Goal: Information Seeking & Learning: Learn about a topic

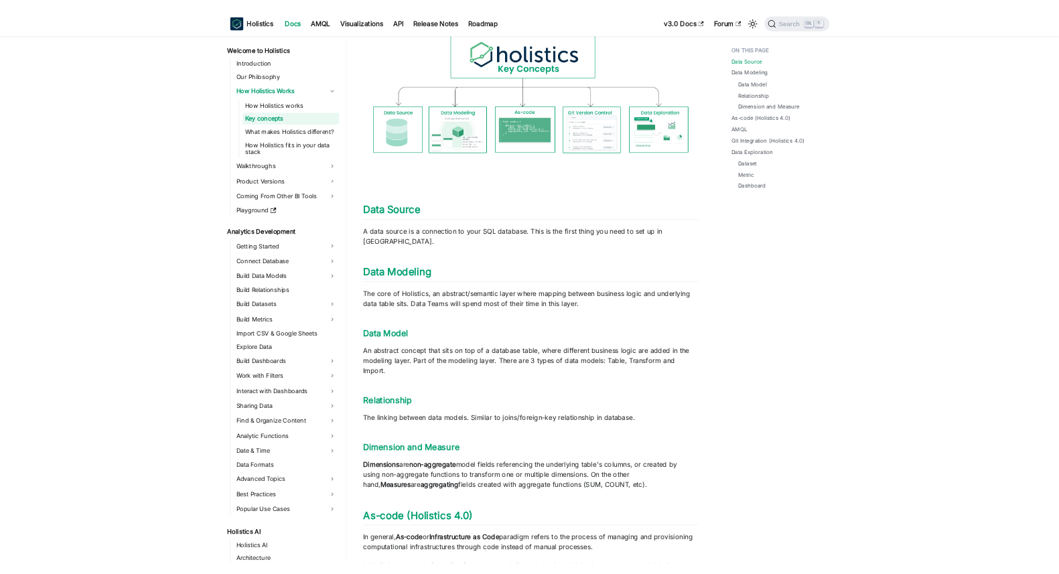
scroll to position [172, 0]
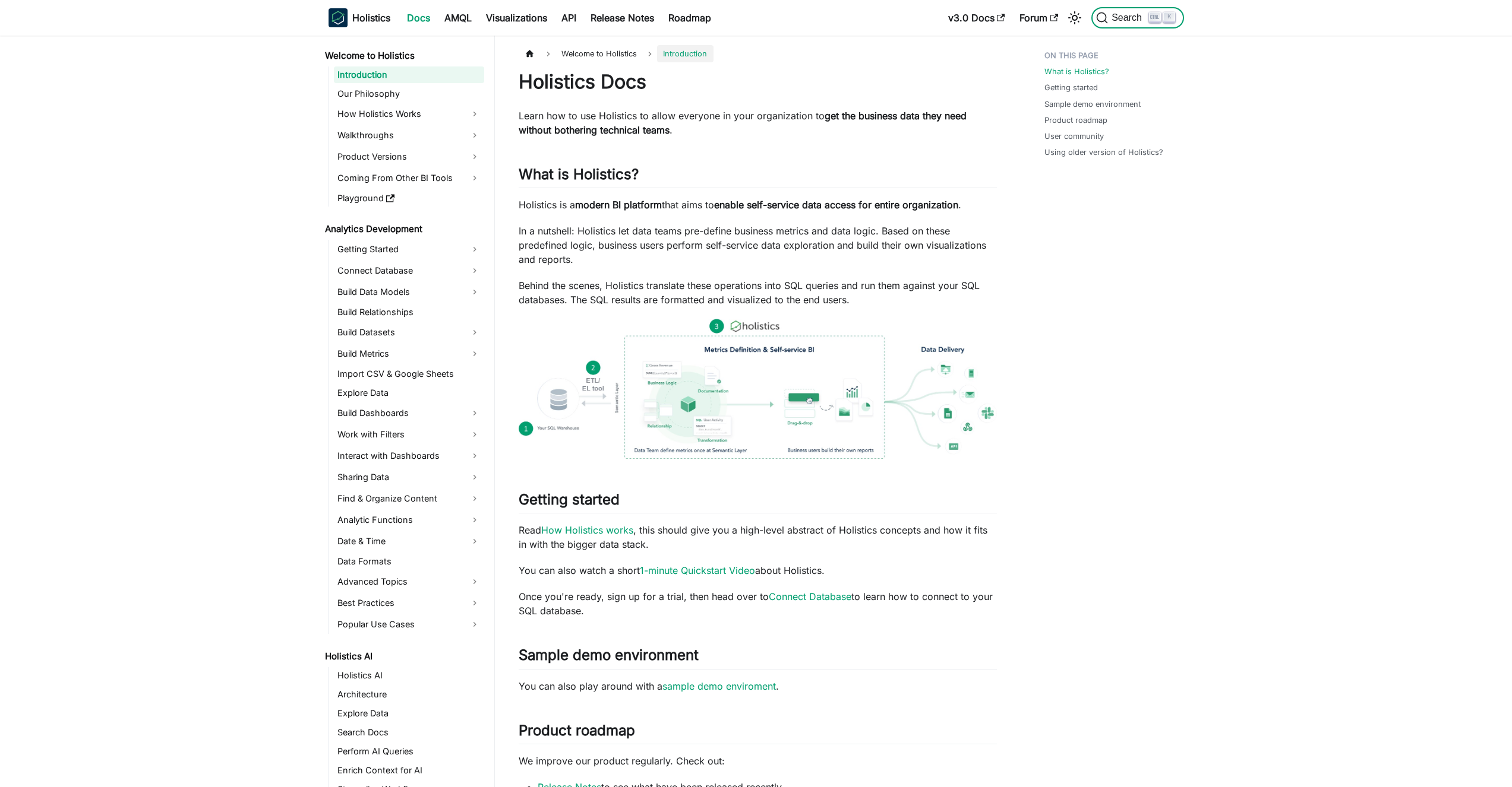
click at [1179, 15] on button "Search K" at bounding box center [1138, 18] width 92 height 21
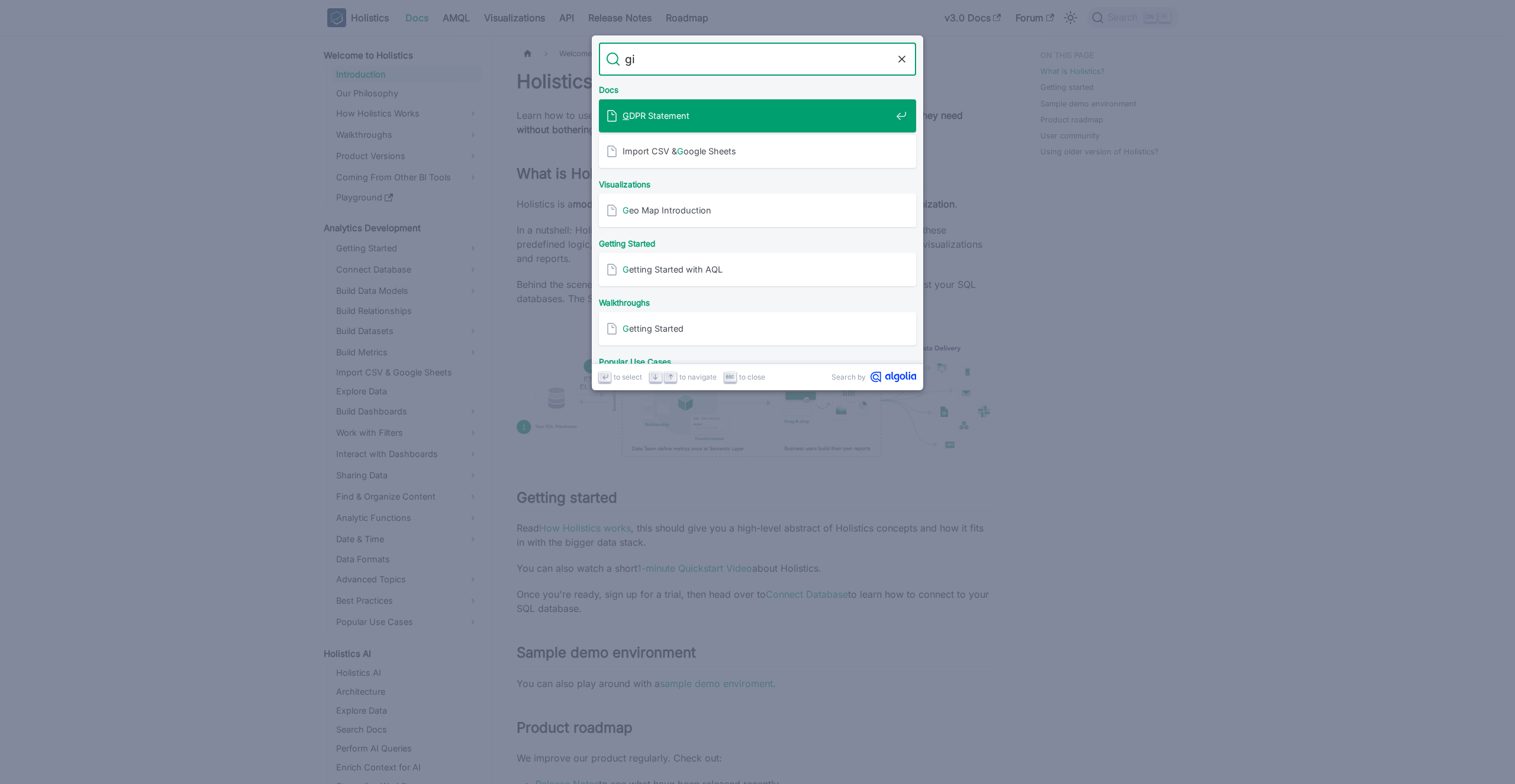
type input "git"
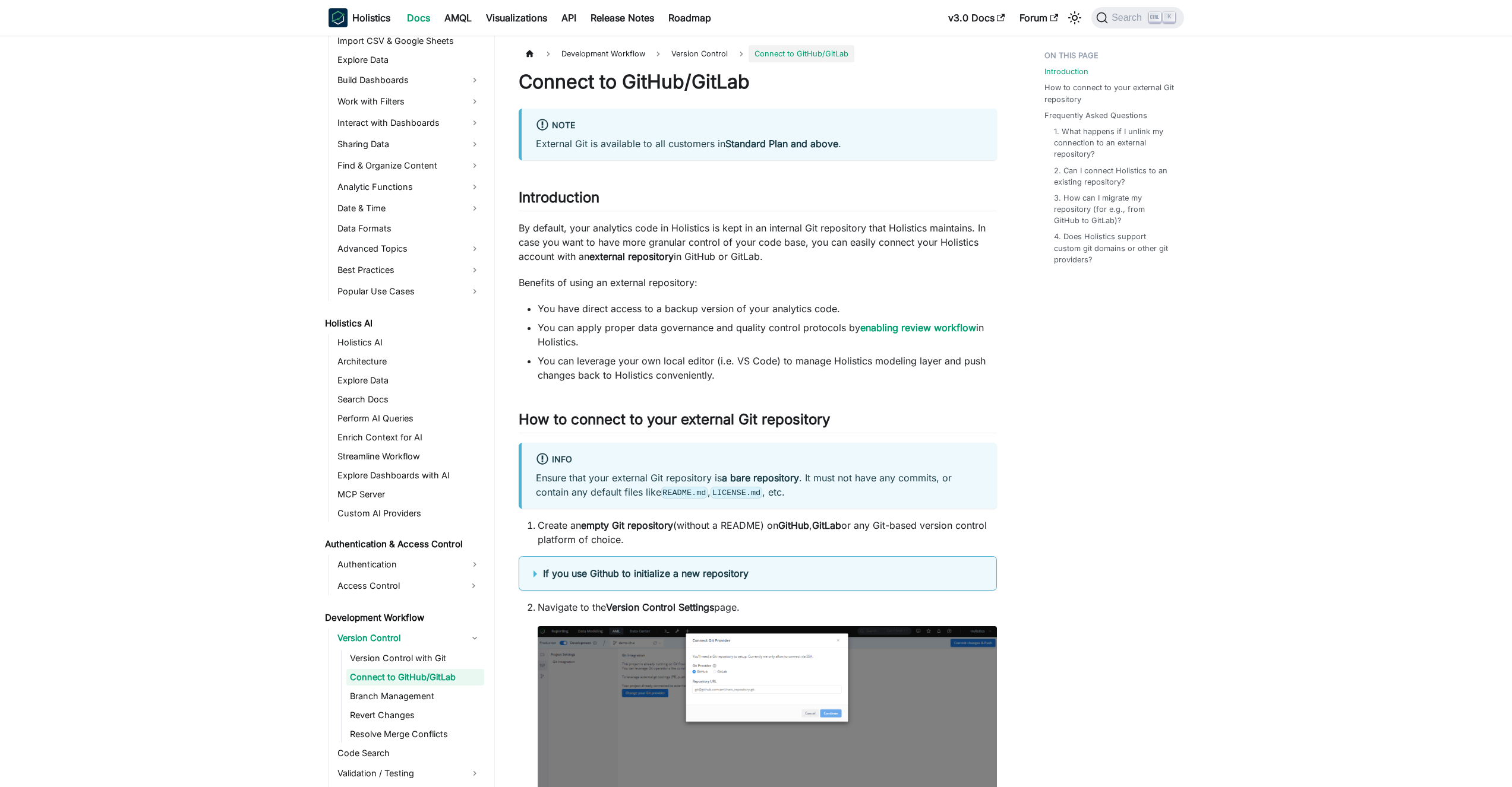
scroll to position [344, 0]
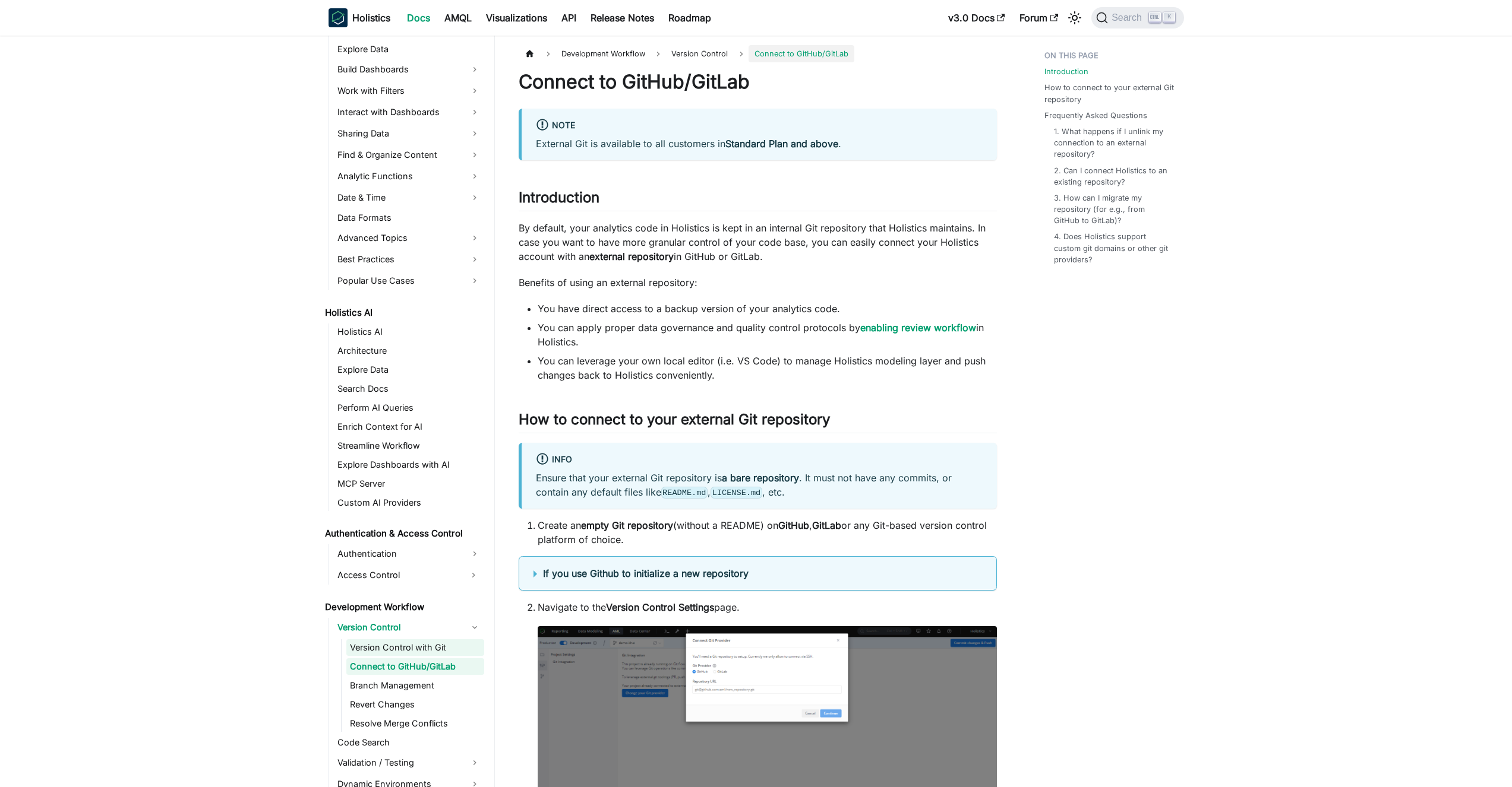
click at [420, 647] on link "Version Control with Git" at bounding box center [415, 648] width 137 height 17
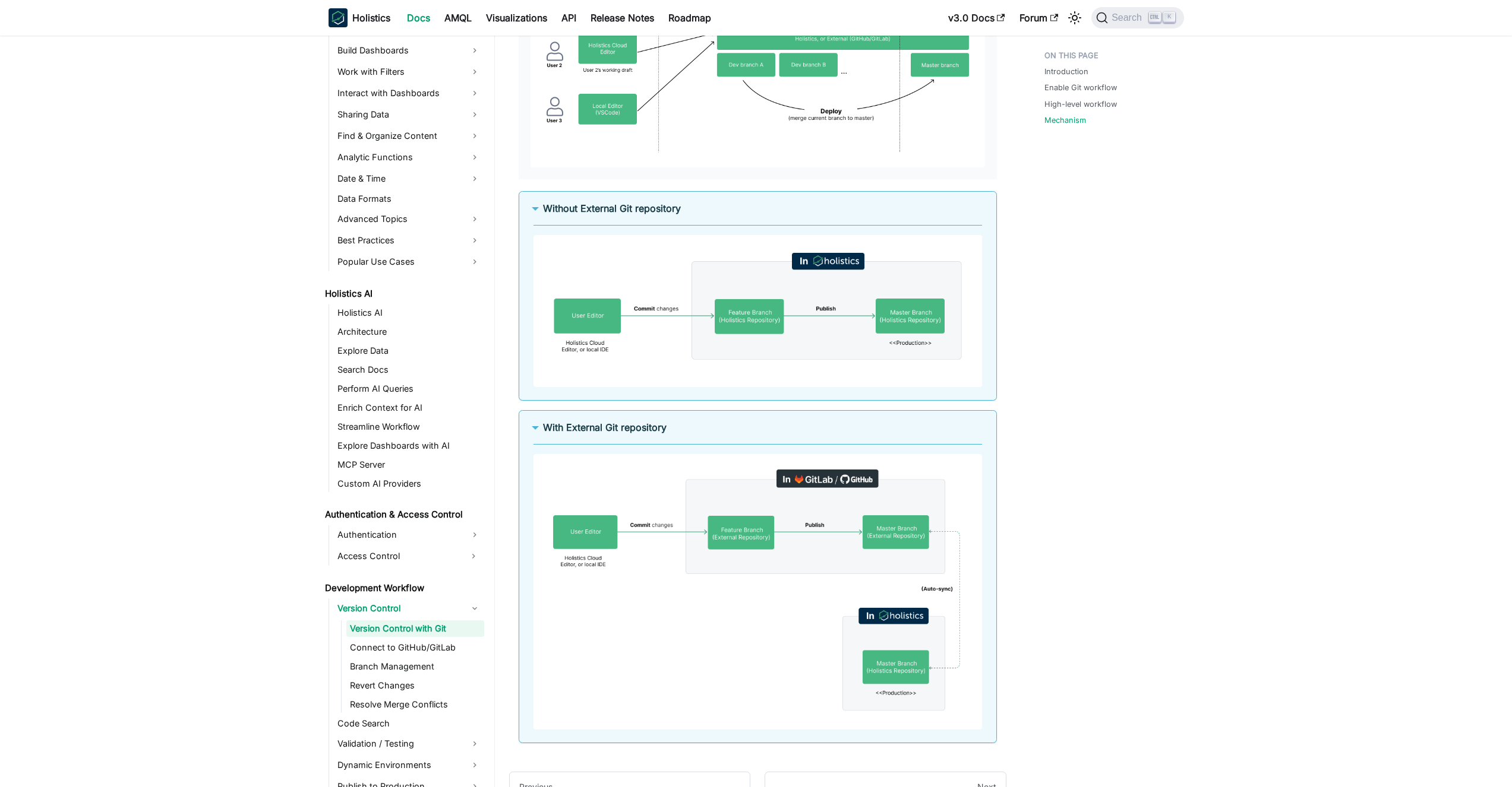
scroll to position [1924, 0]
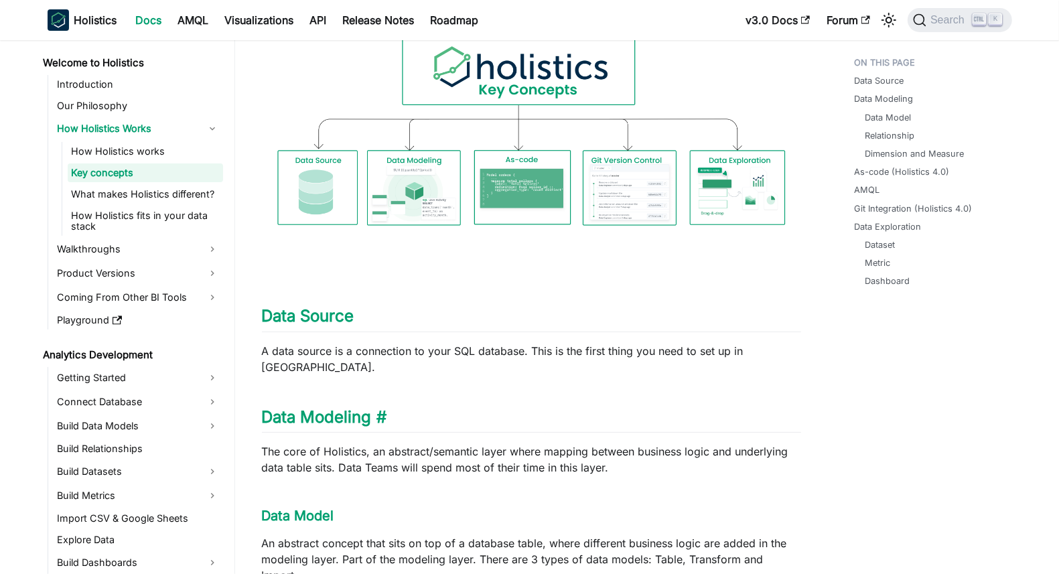
scroll to position [188, 0]
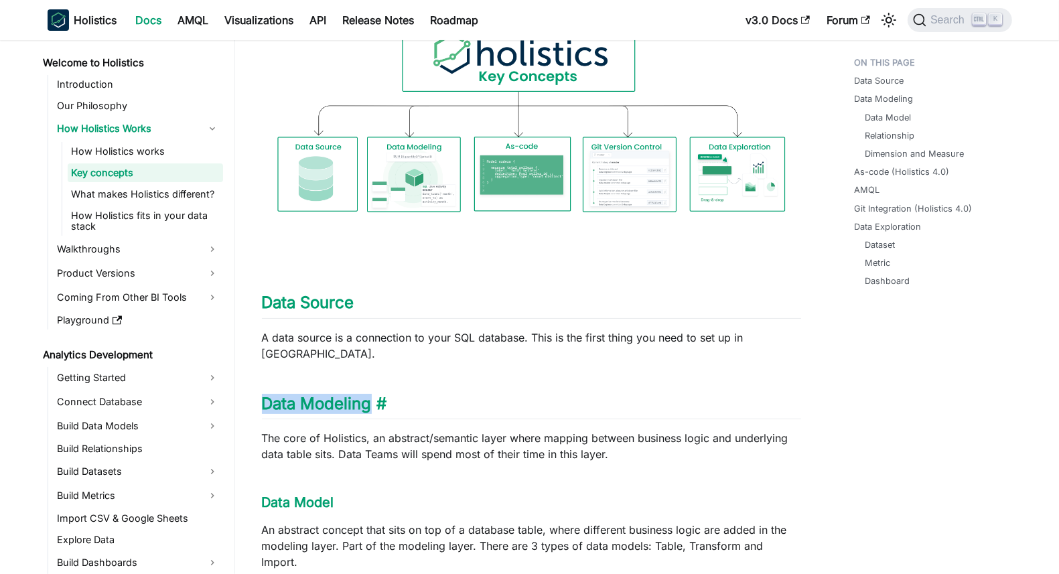
drag, startPoint x: 260, startPoint y: 390, endPoint x: 407, endPoint y: 389, distance: 146.7
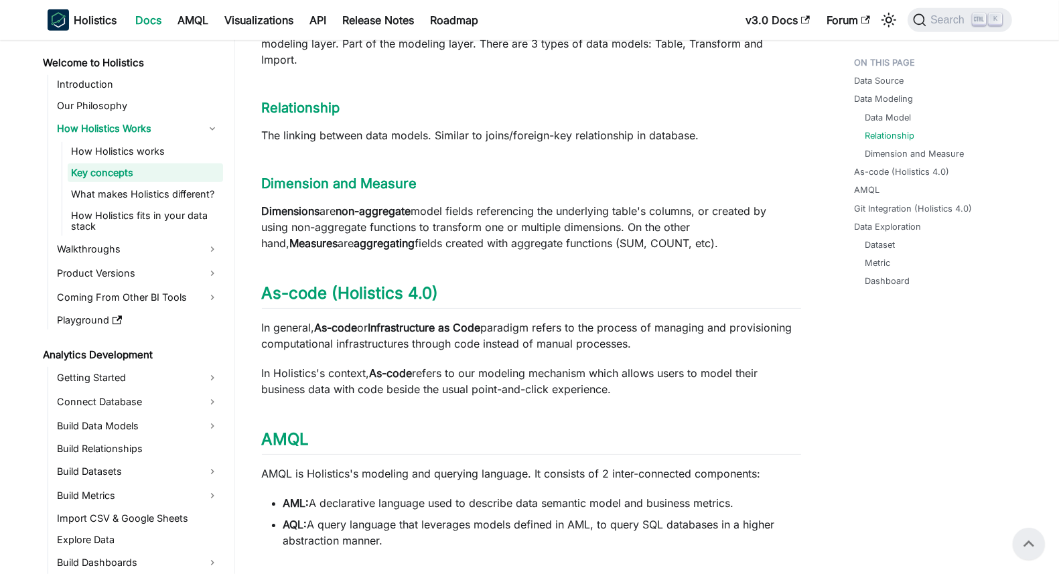
scroll to position [690, 0]
click at [847, 145] on ul "Data Model Relationship Dimension and Measure" at bounding box center [929, 136] width 149 height 50
click at [847, 150] on link "Dimension and Measure" at bounding box center [917, 153] width 99 height 13
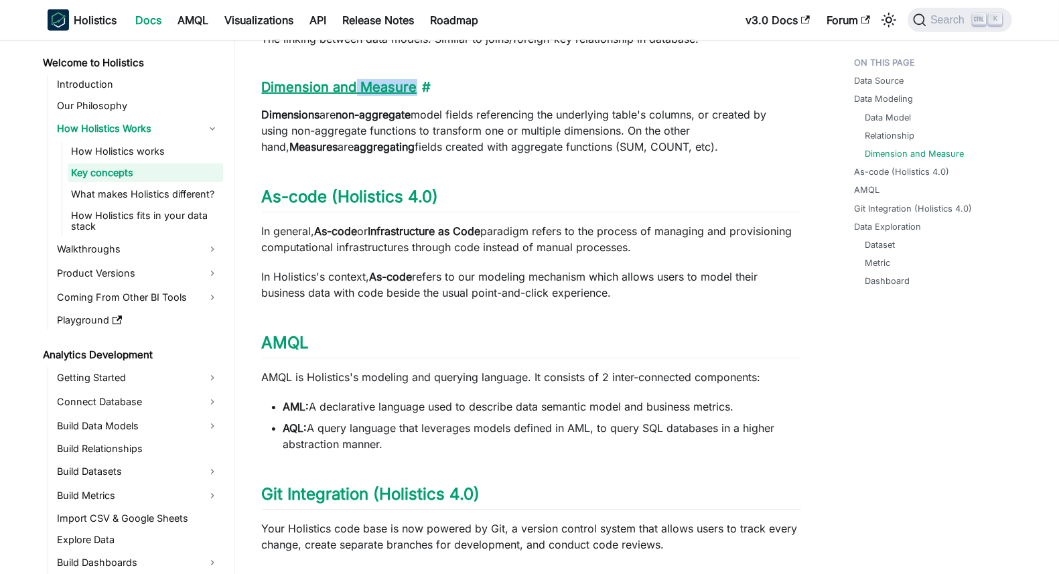
drag, startPoint x: 439, startPoint y: 56, endPoint x: 354, endPoint y: 58, distance: 85.1
click at [354, 79] on h3 "Dimension and Measure ​" at bounding box center [531, 87] width 539 height 17
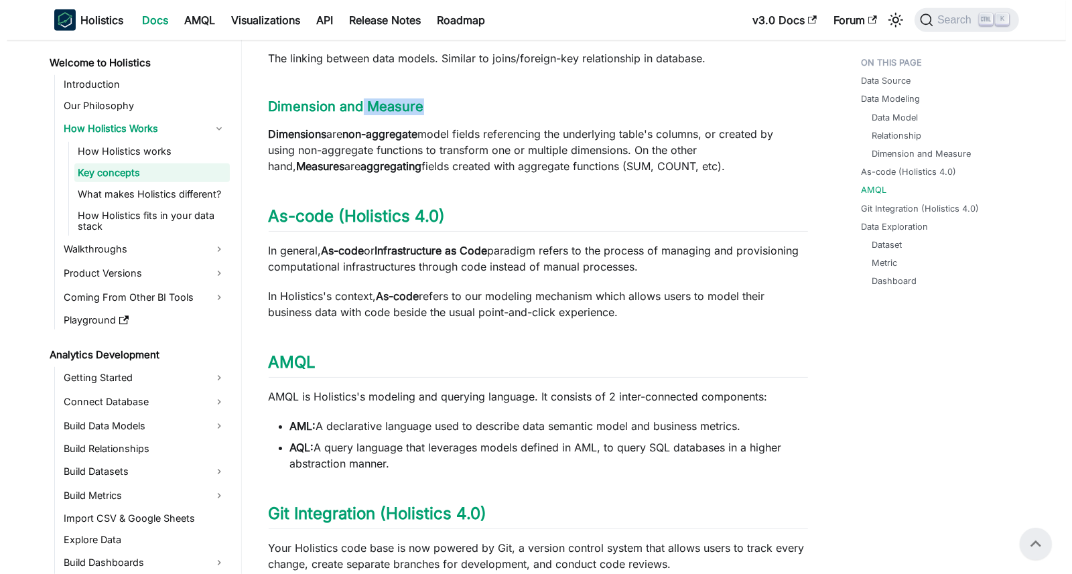
scroll to position [612, 0]
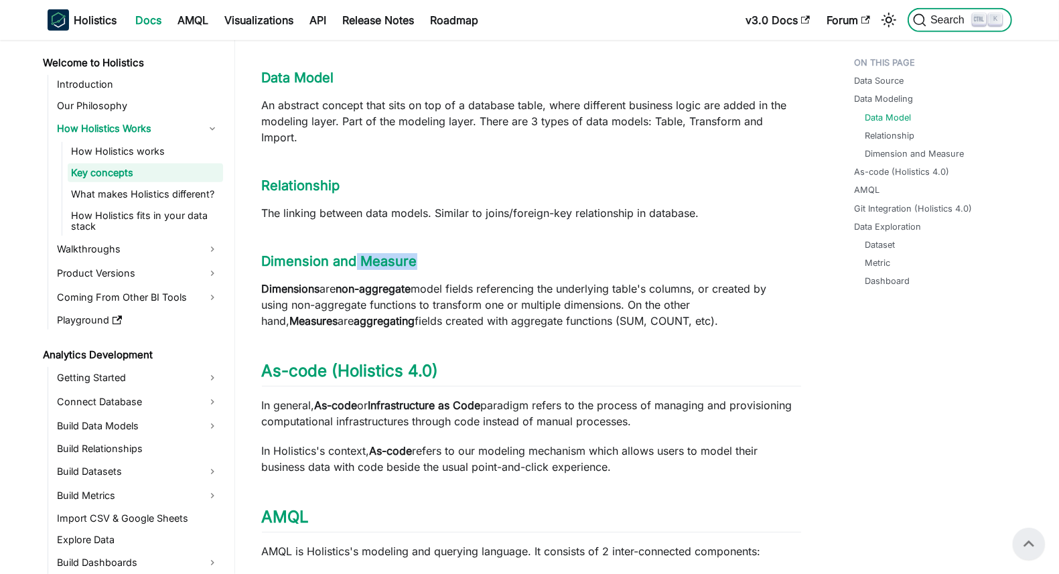
click at [847, 24] on span "Search" at bounding box center [950, 20] width 46 height 12
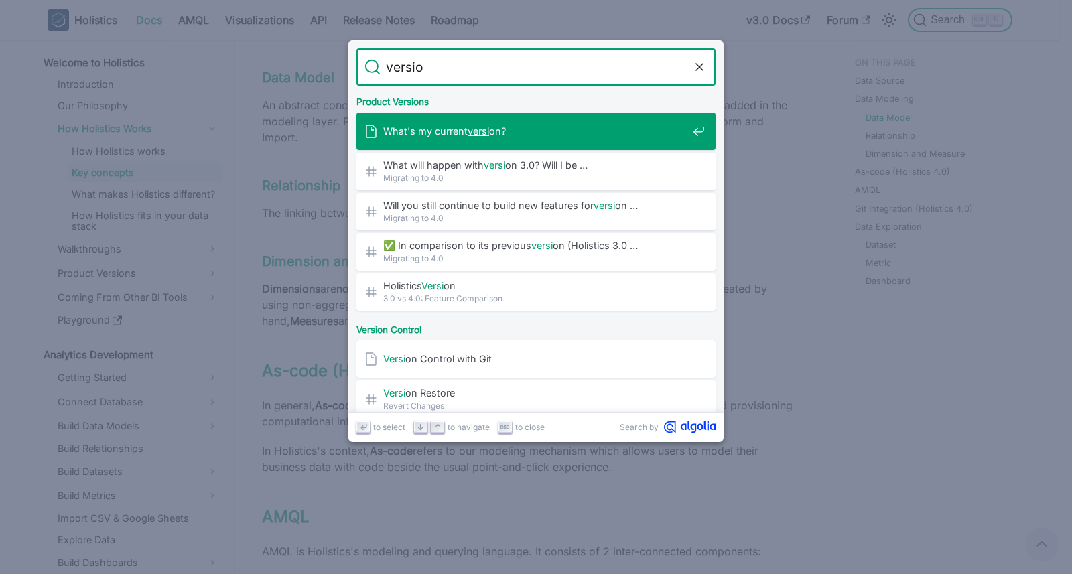
type input "version"
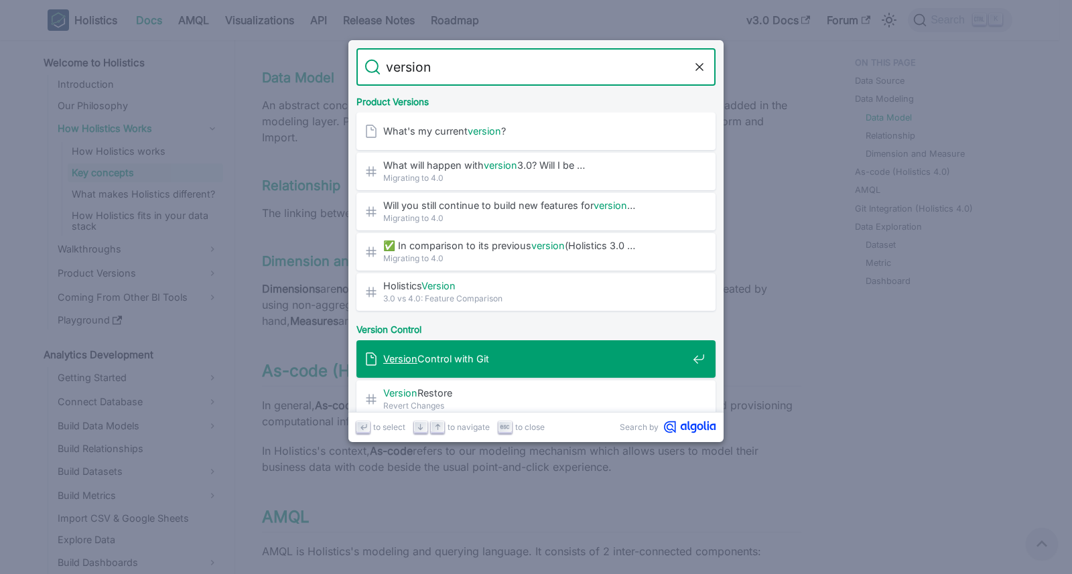
click at [504, 348] on div "Version Control with Git" at bounding box center [539, 359] width 351 height 38
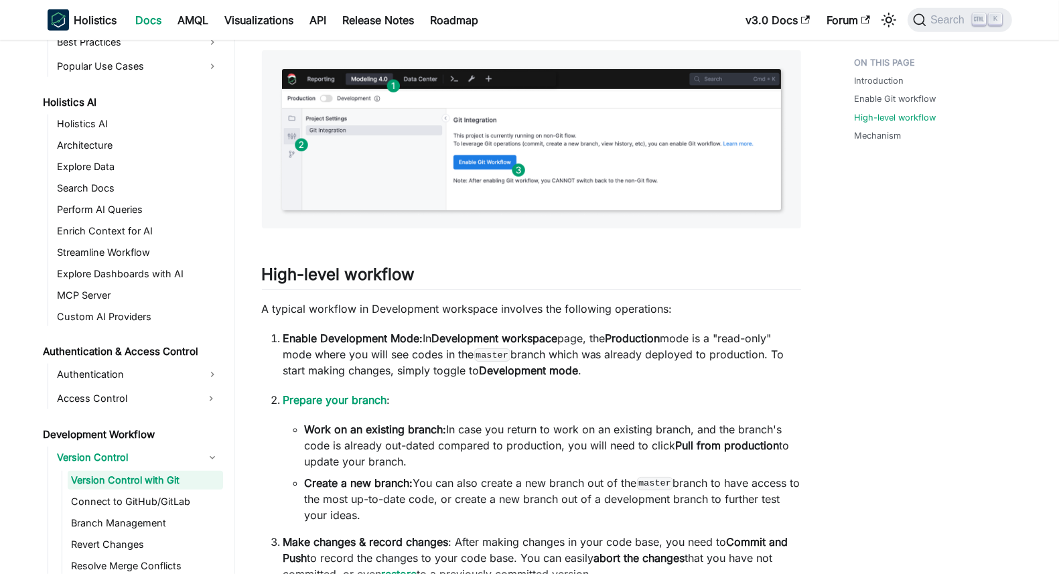
scroll to position [992, 0]
